Goal: Information Seeking & Learning: Learn about a topic

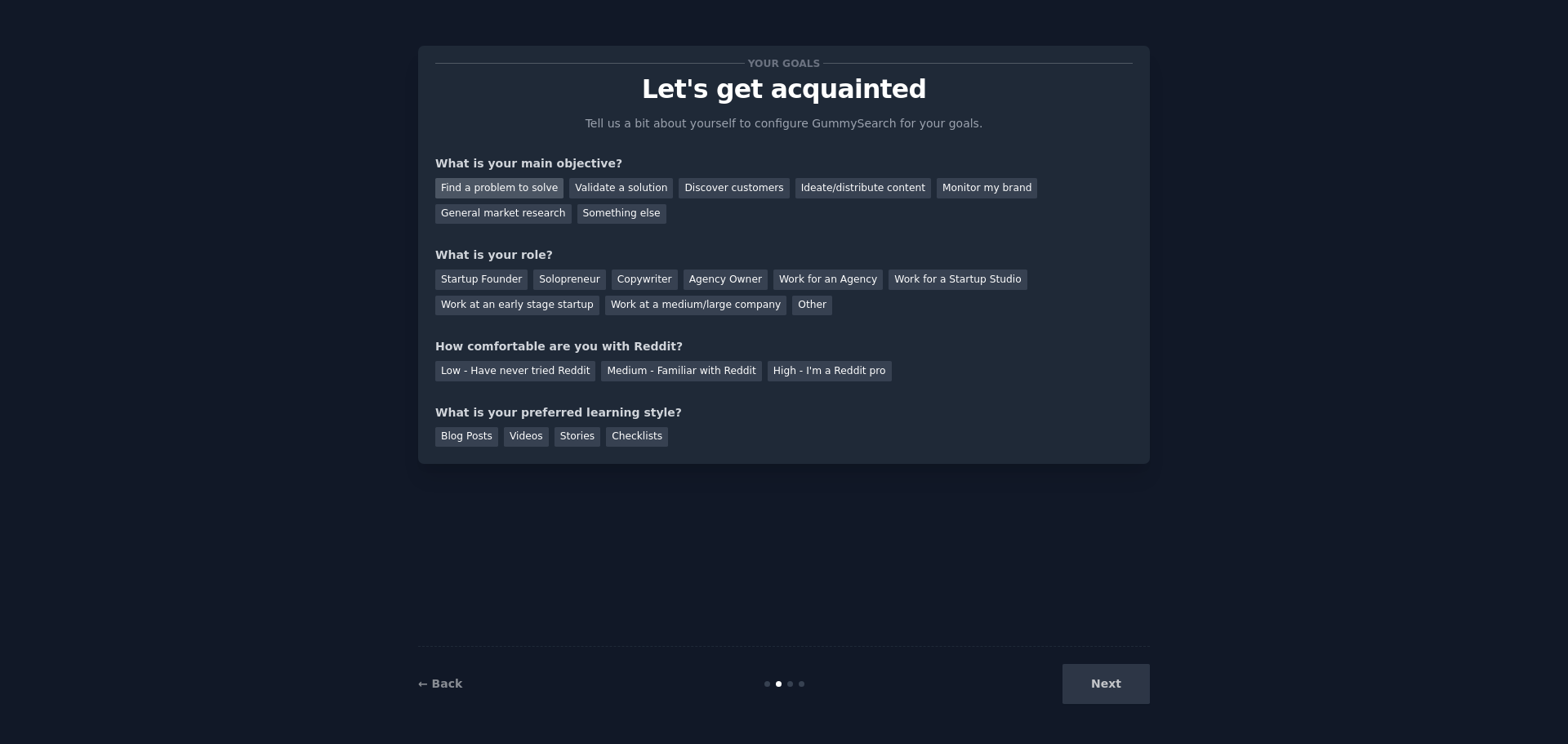
click at [493, 187] on div "Find a problem to solve" at bounding box center [500, 188] width 128 height 21
click at [704, 183] on div "Discover customers" at bounding box center [734, 188] width 110 height 21
click at [505, 187] on div "Find a problem to solve" at bounding box center [500, 188] width 128 height 21
click at [484, 281] on div "Startup Founder" at bounding box center [482, 280] width 92 height 21
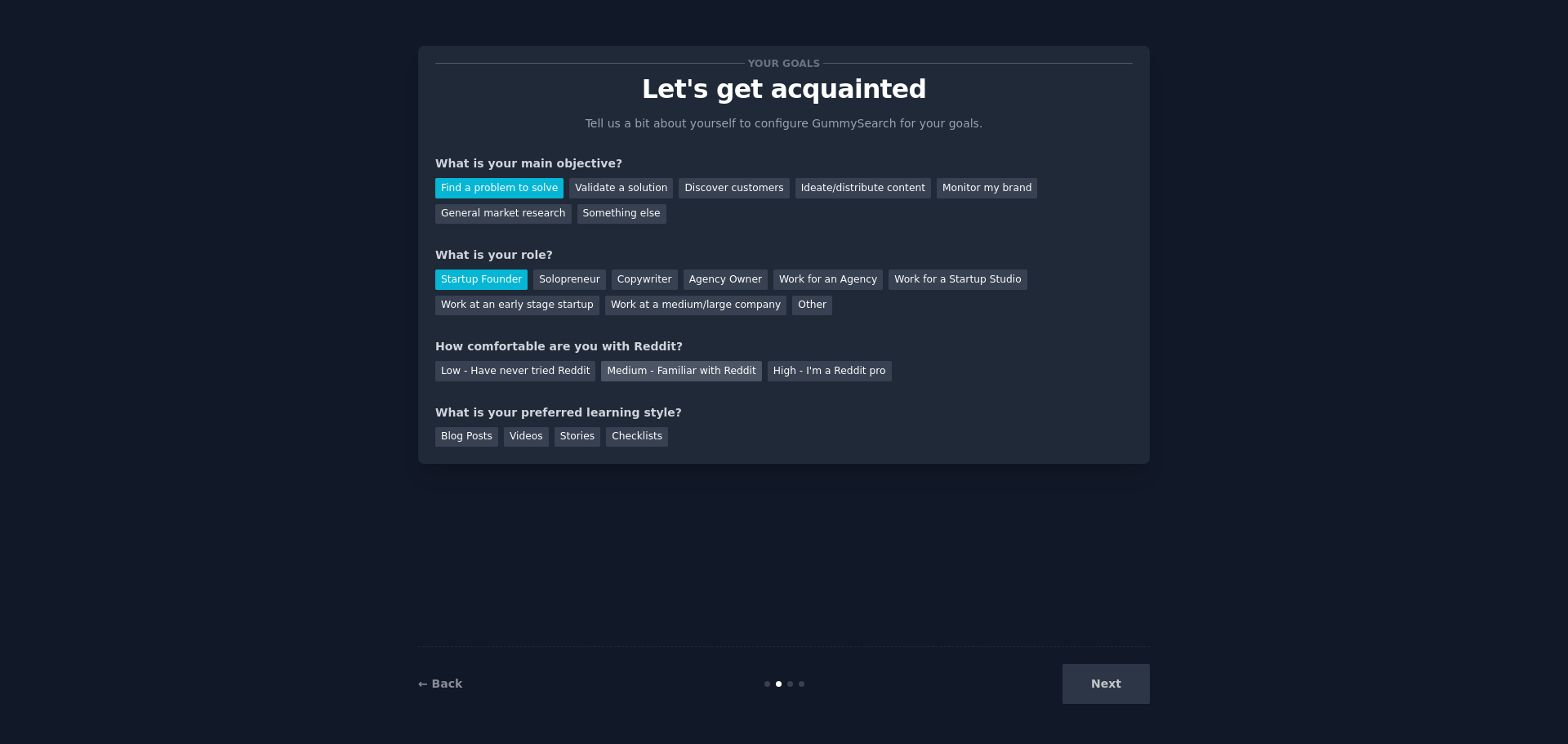
click at [660, 369] on div "Medium - Familiar with Reddit" at bounding box center [680, 372] width 160 height 21
click at [526, 438] on div "Videos" at bounding box center [526, 437] width 45 height 21
click at [1093, 676] on button "Next" at bounding box center [1106, 684] width 87 height 40
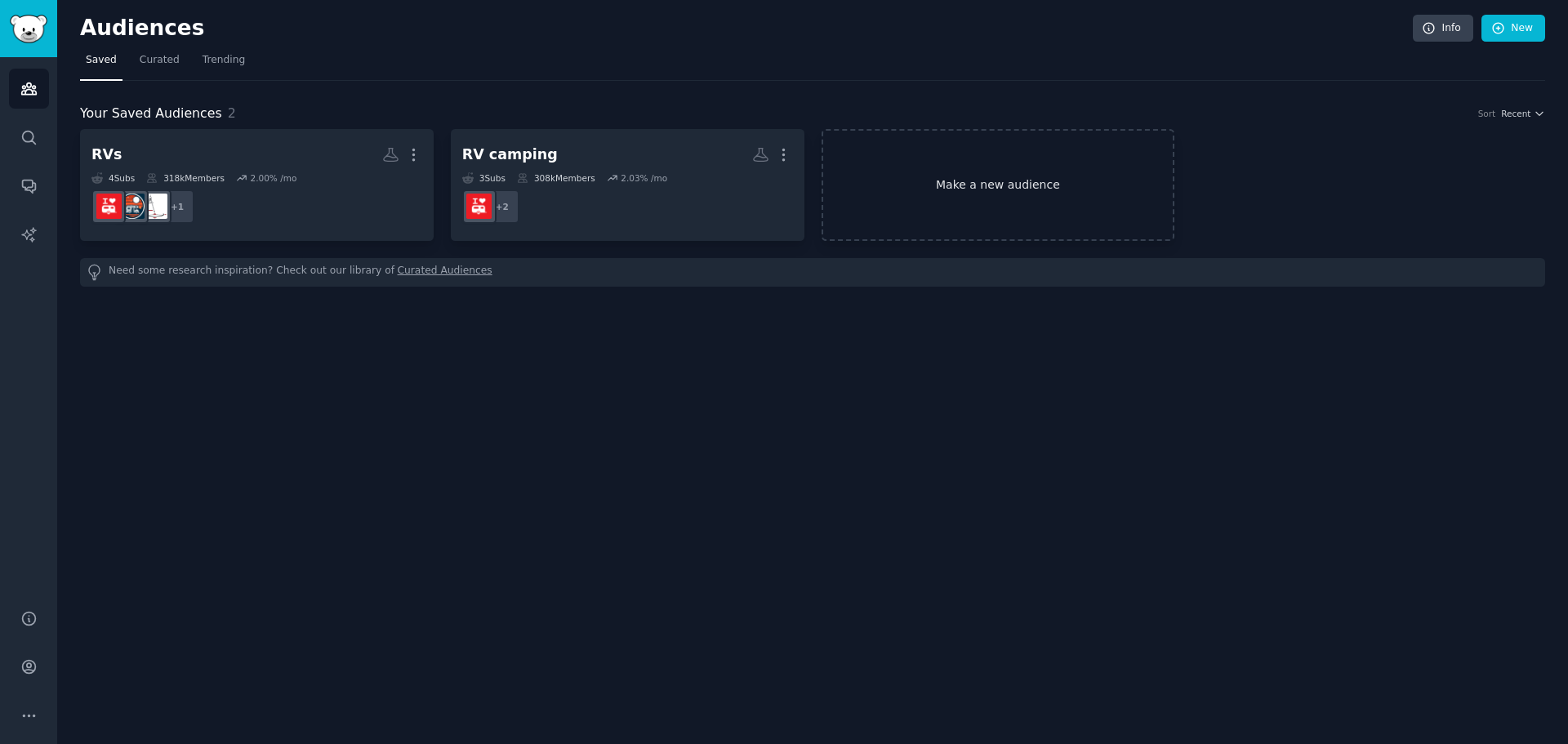
click at [987, 187] on link "Make a new audience" at bounding box center [998, 185] width 353 height 112
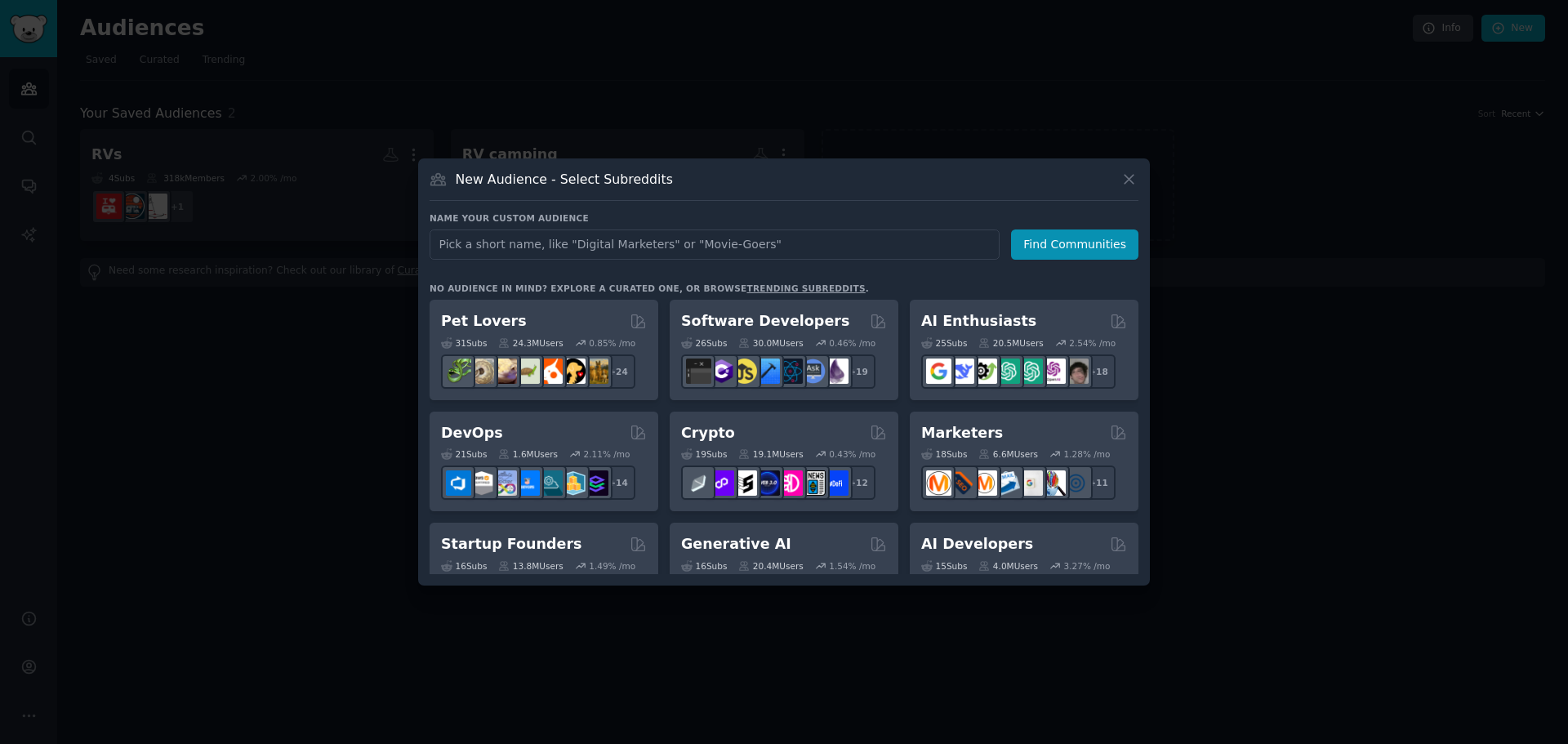
click at [583, 244] on input "text" at bounding box center [715, 244] width 570 height 30
type input "campground owners"
click button "Find Communities" at bounding box center [1074, 244] width 128 height 30
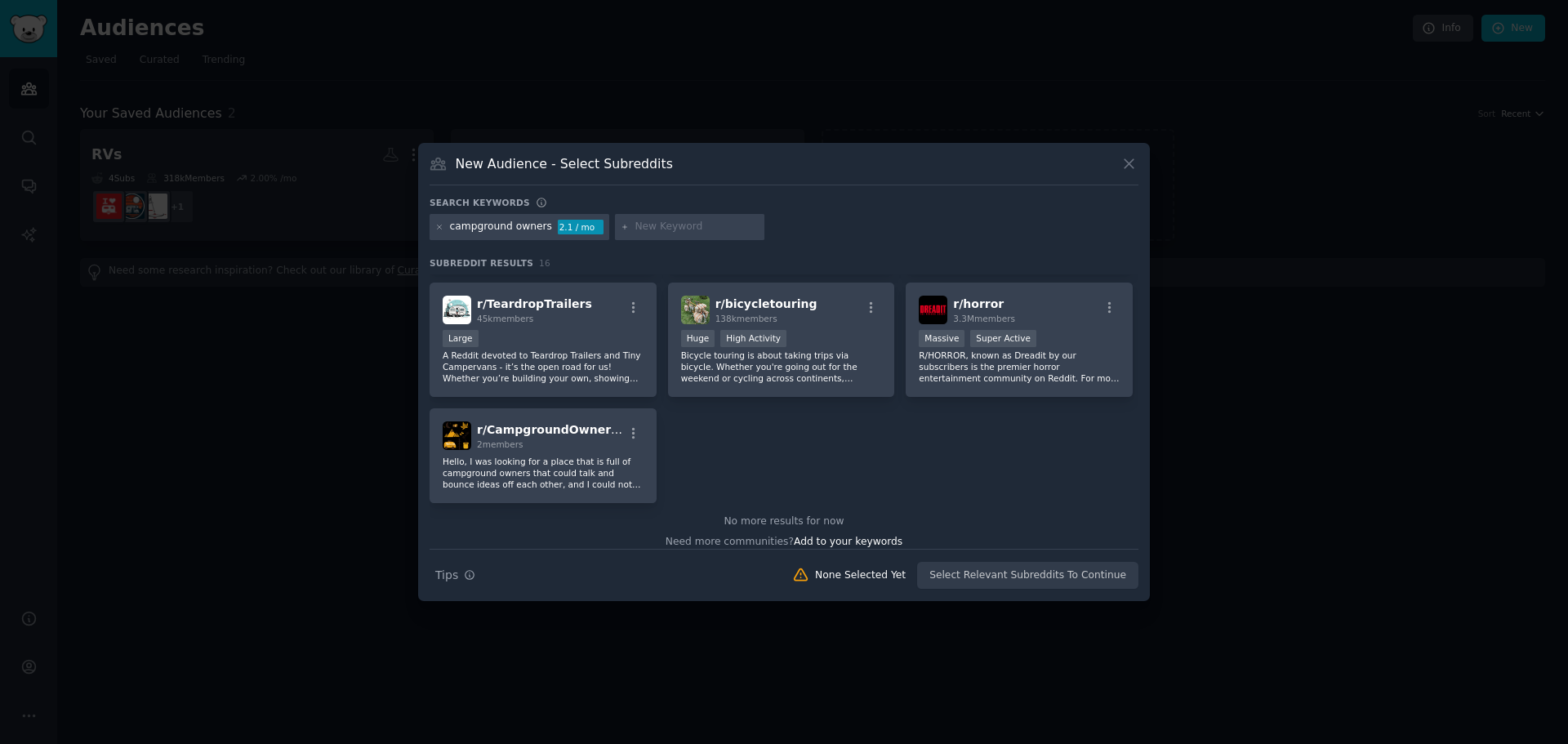
scroll to position [508, 0]
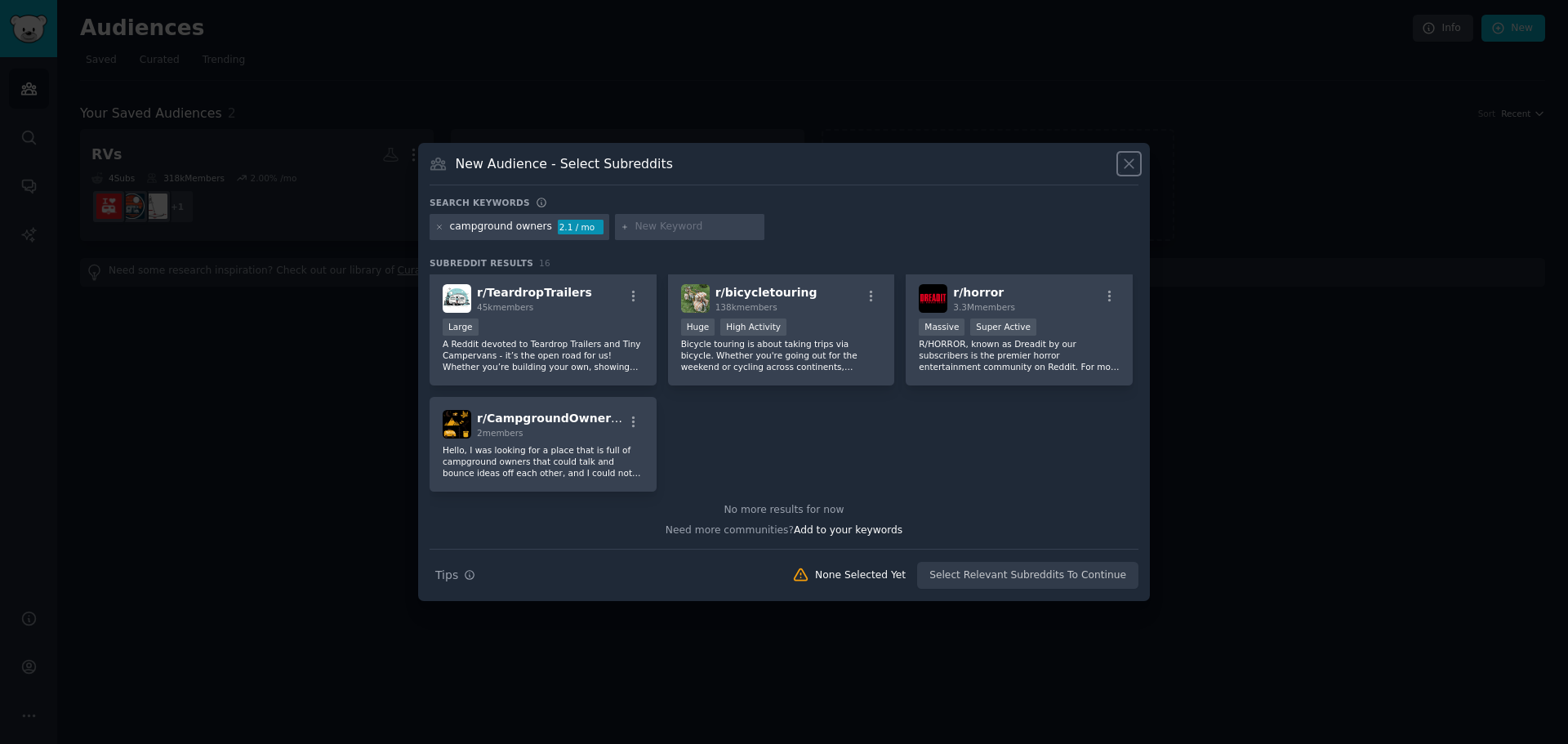
click at [1126, 163] on icon at bounding box center [1129, 164] width 17 height 17
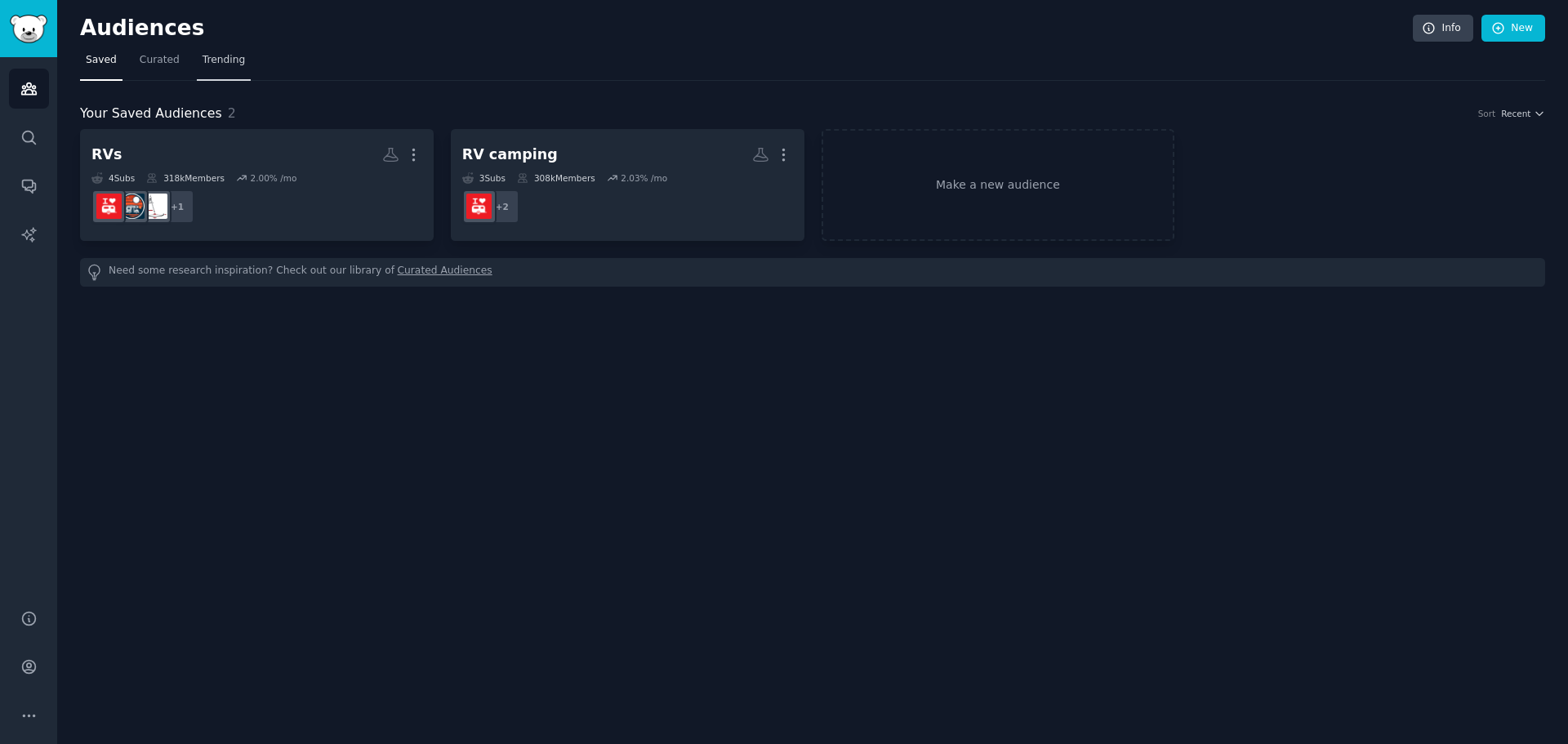
click at [211, 58] on span "Trending" at bounding box center [224, 60] width 43 height 15
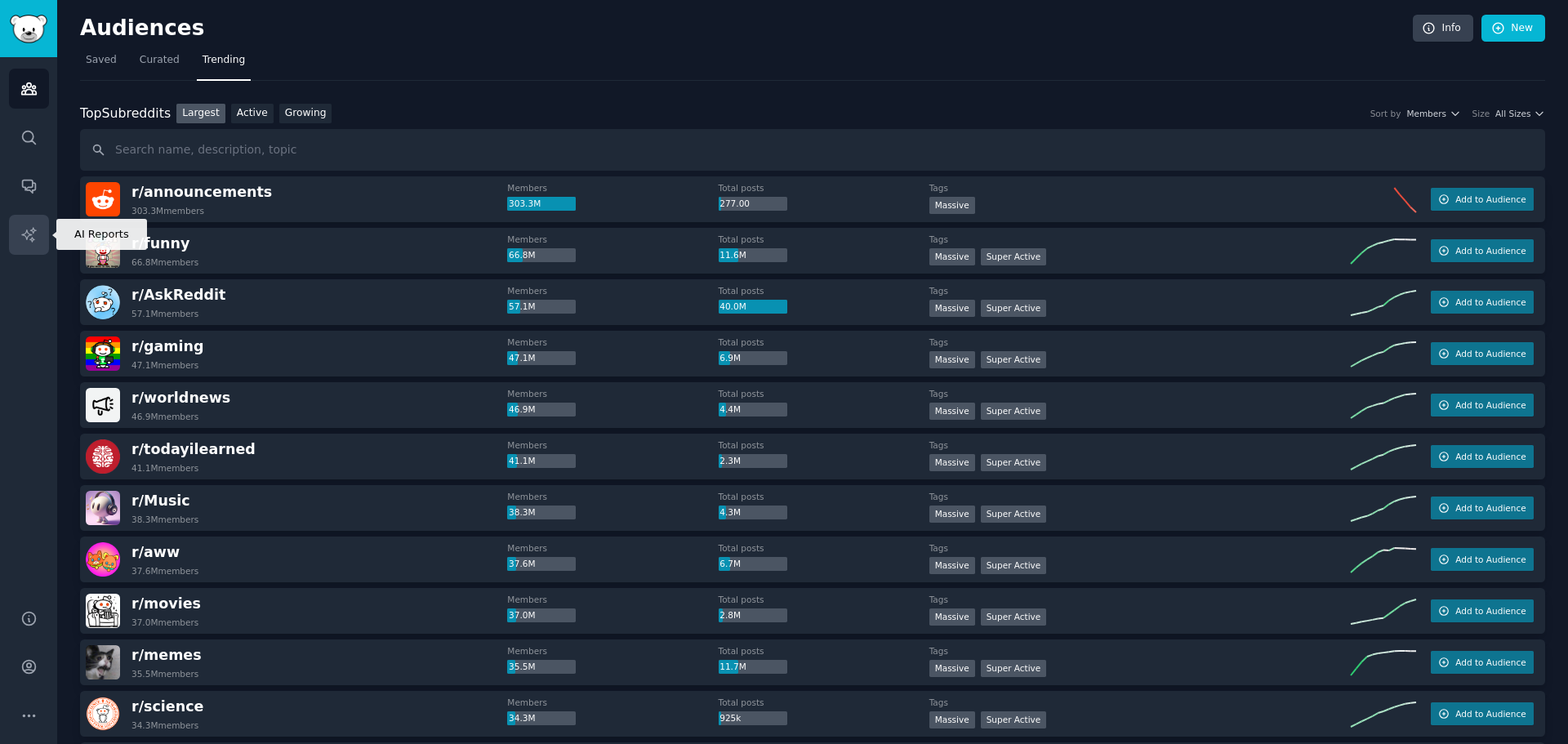
click at [27, 234] on icon "Sidebar" at bounding box center [28, 234] width 14 height 14
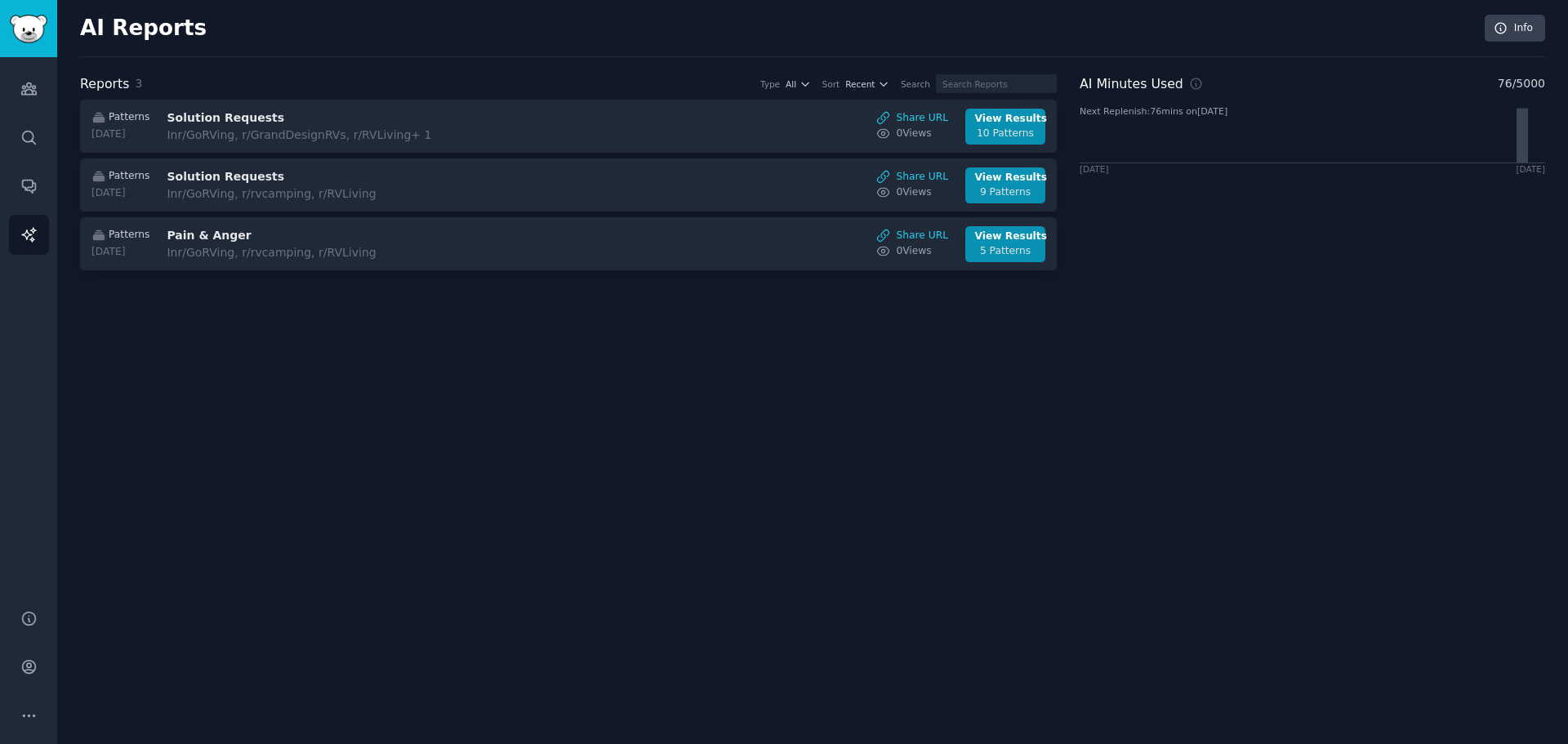
click at [277, 54] on div "AI Reports Info" at bounding box center [813, 36] width 1465 height 43
